Goal: Check status: Check status

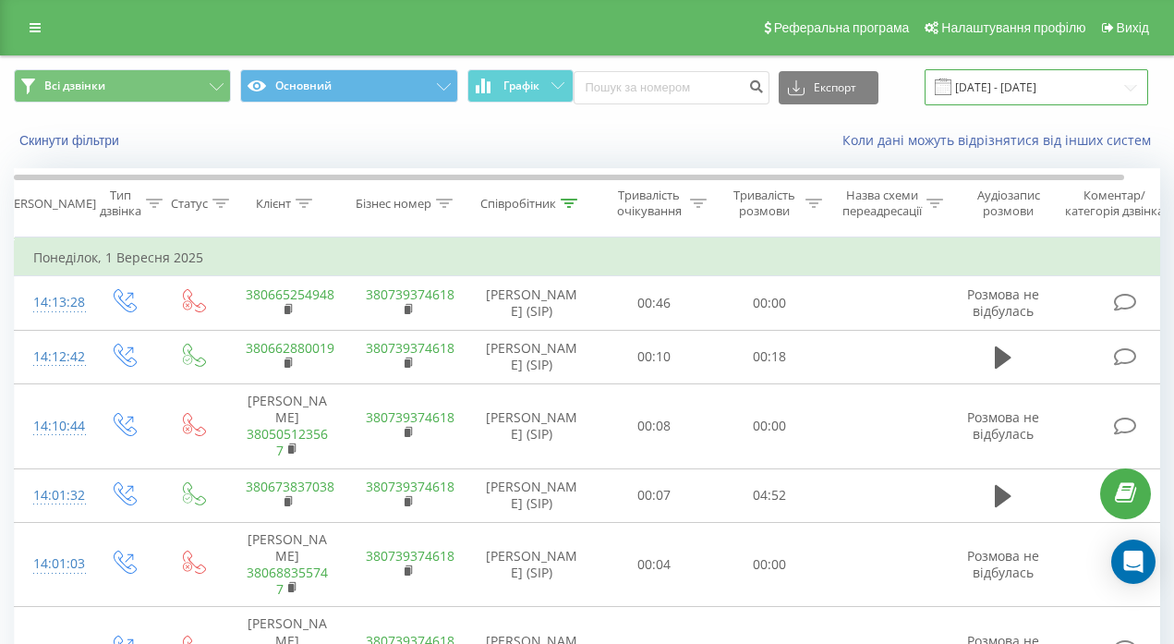
click at [1026, 82] on input "[DATE] - [DATE]" at bounding box center [1035, 87] width 223 height 36
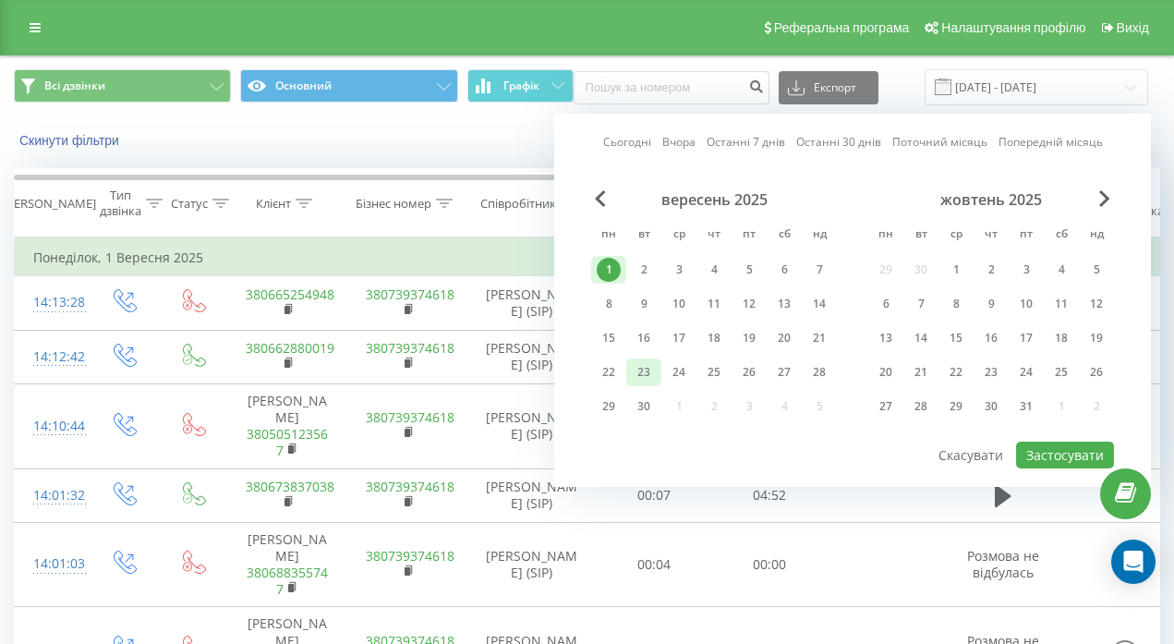
click at [644, 367] on div "23" at bounding box center [644, 372] width 24 height 24
click at [1060, 453] on button "Застосувати" at bounding box center [1065, 454] width 98 height 27
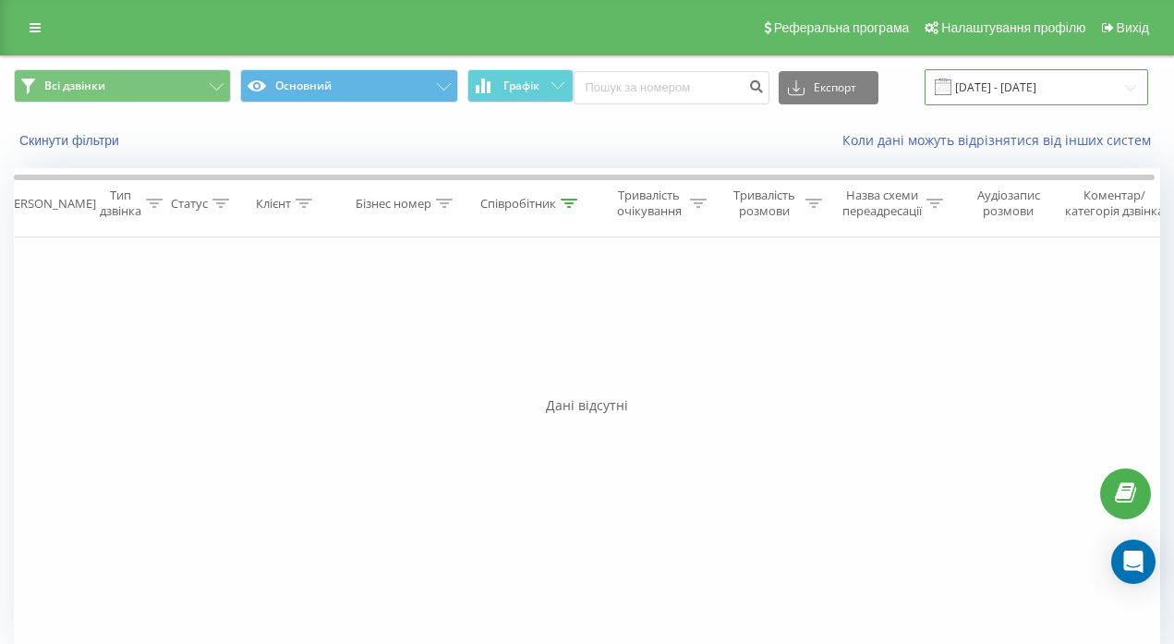
click at [1058, 85] on input "23.09.2025 - 23.09.2025" at bounding box center [1035, 87] width 223 height 36
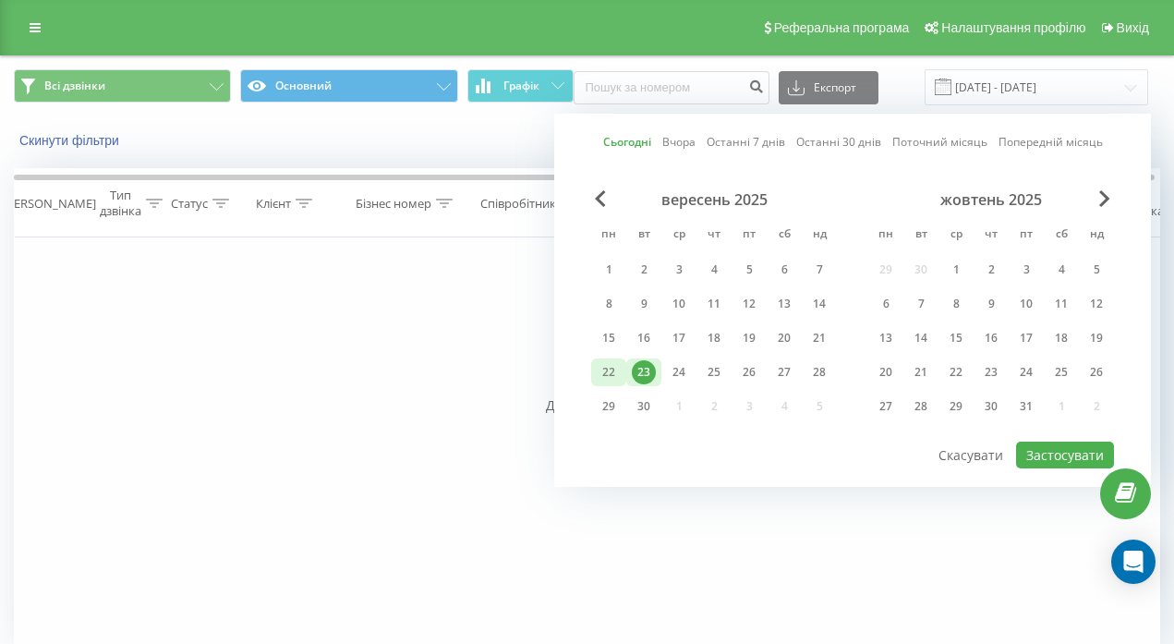
click at [612, 368] on div "22" at bounding box center [608, 372] width 24 height 24
click at [1034, 455] on button "Застосувати" at bounding box center [1065, 454] width 98 height 27
type input "22.09.2025 - 22.09.2025"
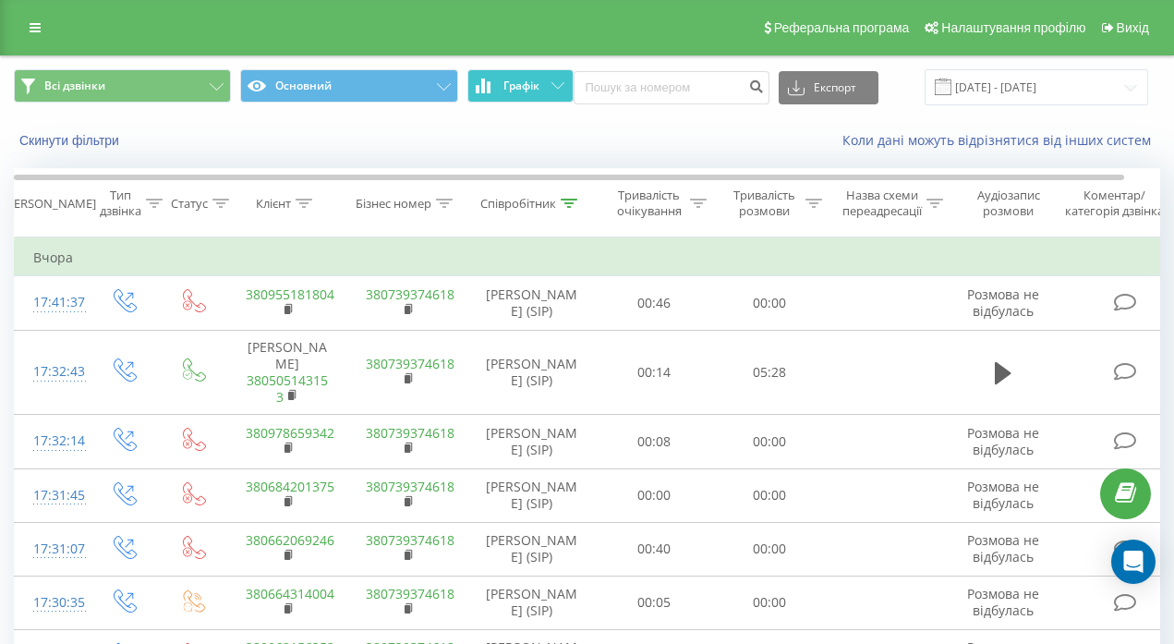
click at [554, 79] on button "Графік" at bounding box center [520, 85] width 106 height 33
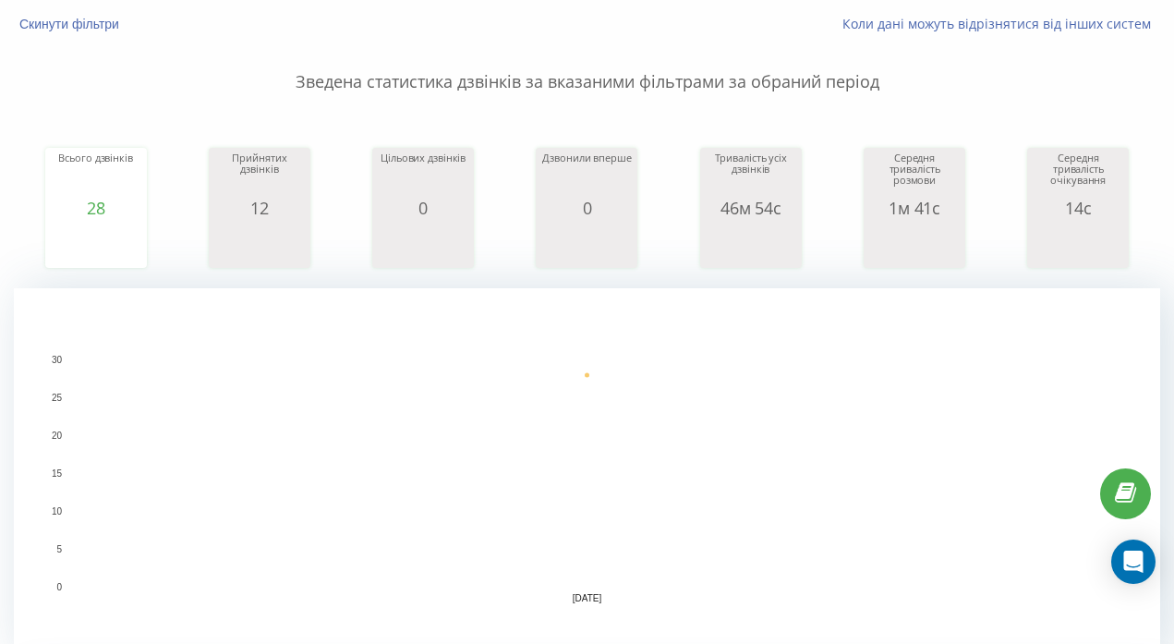
scroll to position [66, 0]
